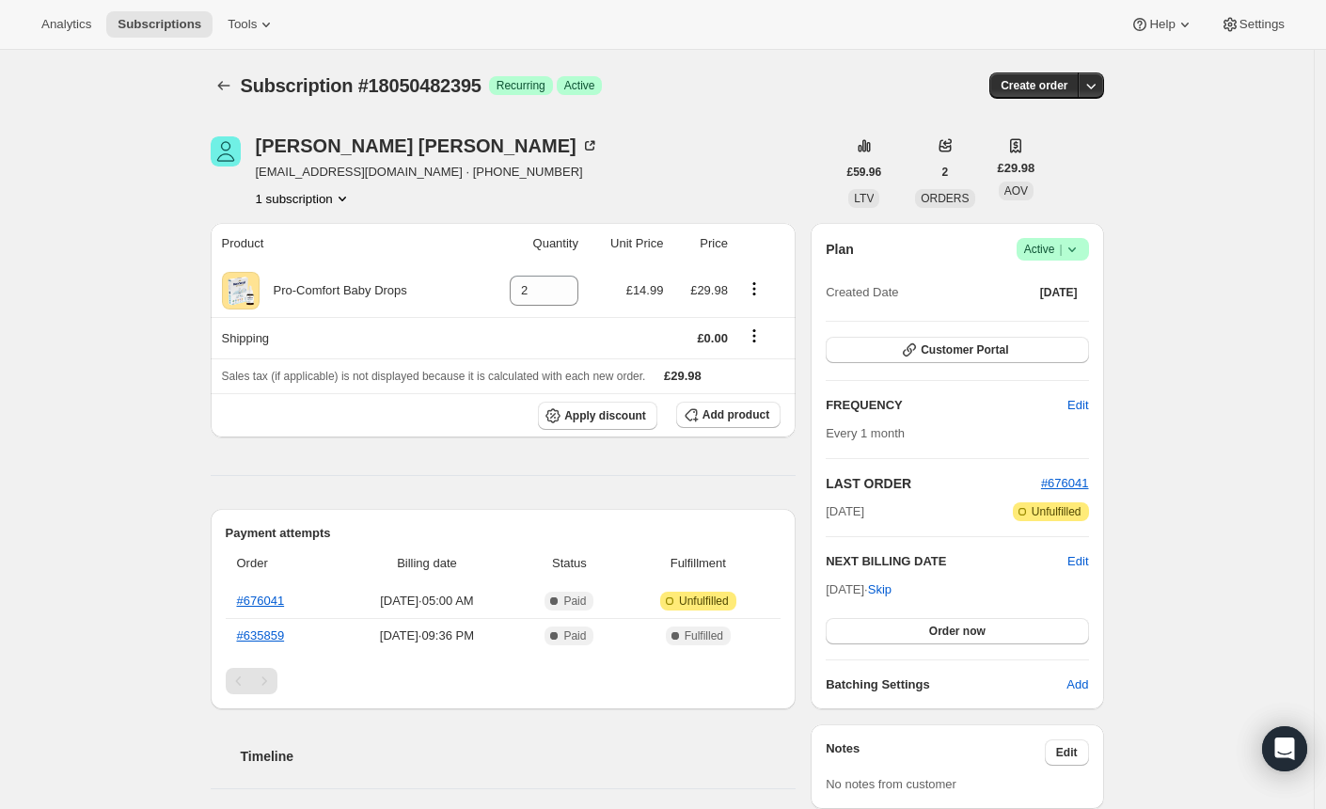
click at [1080, 247] on icon at bounding box center [1072, 249] width 19 height 19
click at [1037, 316] on span "Cancel subscription" at bounding box center [1051, 317] width 106 height 14
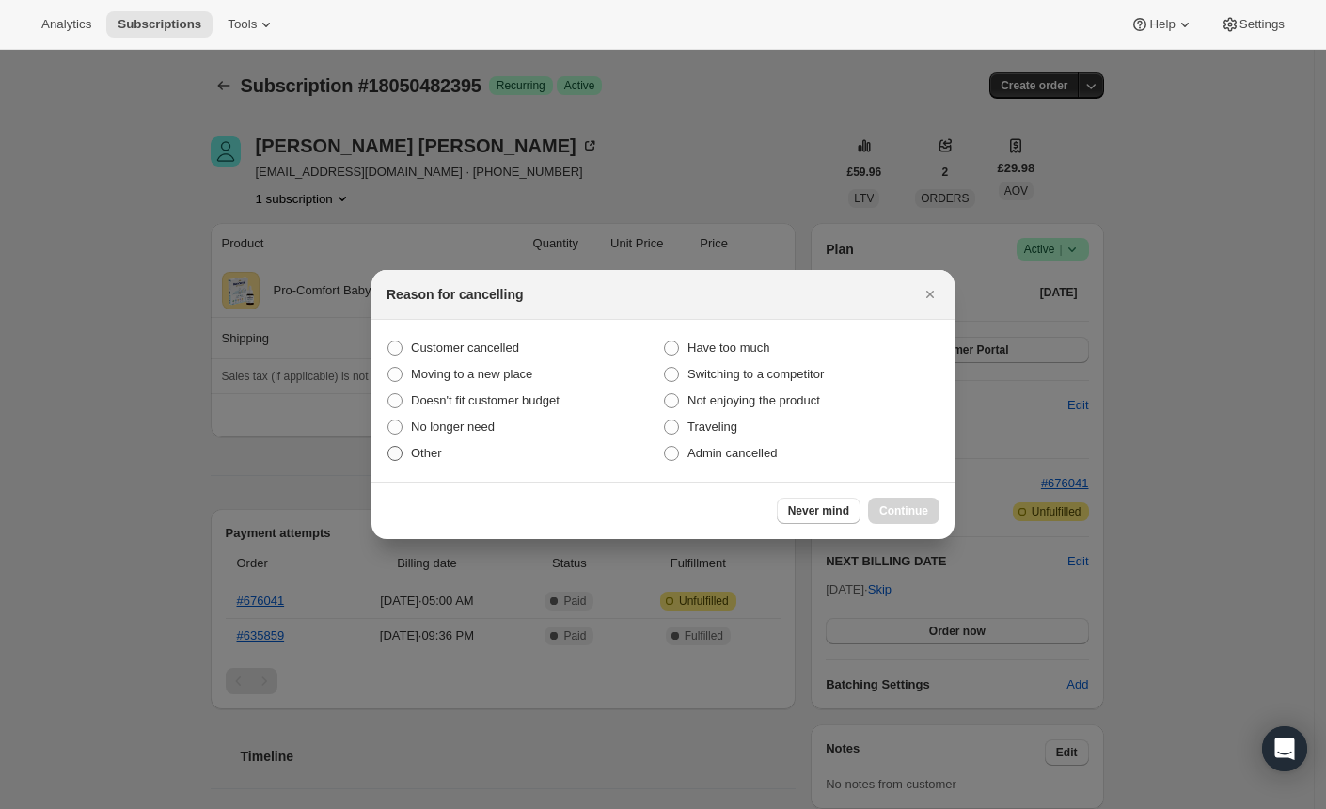
click at [402, 457] on span ":rbh:" at bounding box center [394, 453] width 17 height 17
click at [388, 447] on input "Other" at bounding box center [387, 446] width 1 height 1
radio input "true"
click at [901, 508] on span "Continue" at bounding box center [903, 510] width 49 height 15
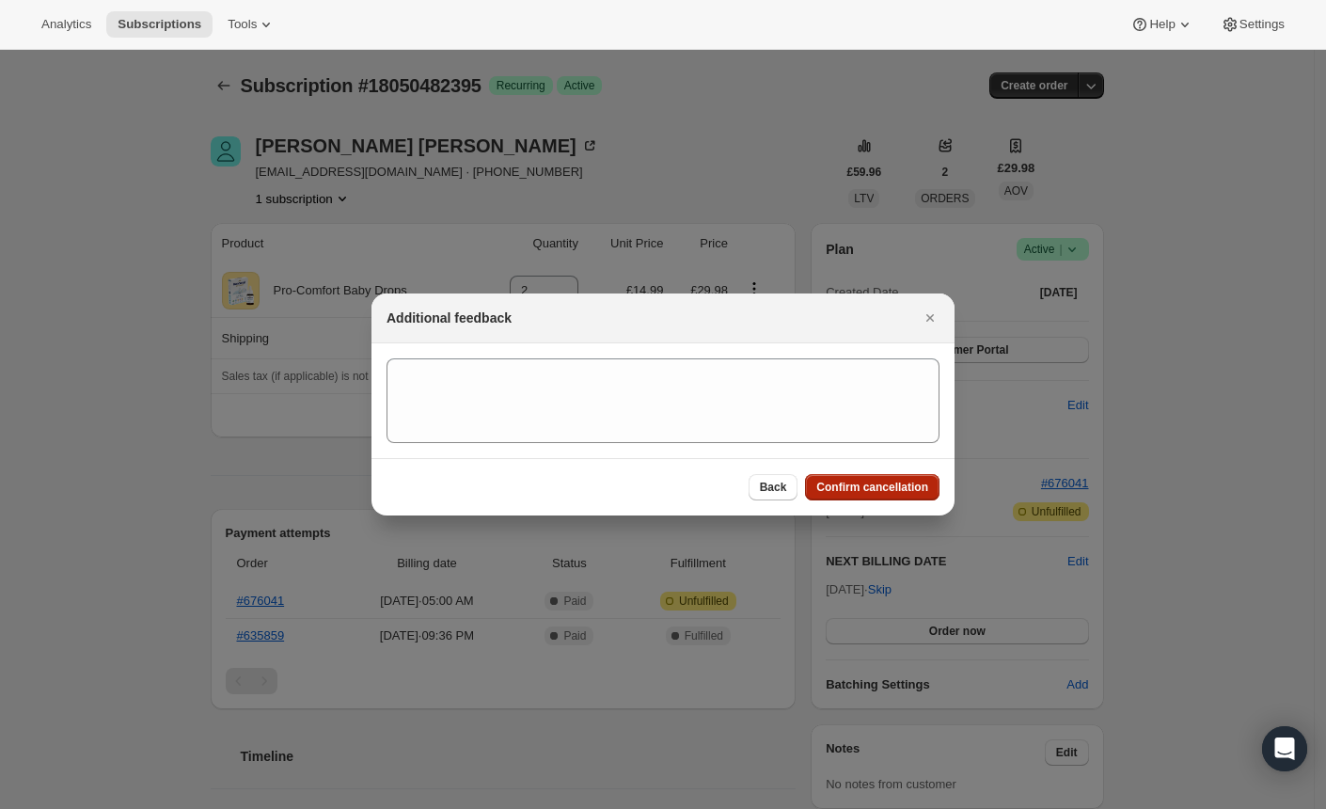
click at [853, 489] on span "Confirm cancellation" at bounding box center [872, 487] width 112 height 15
